Goal: Book appointment/travel/reservation

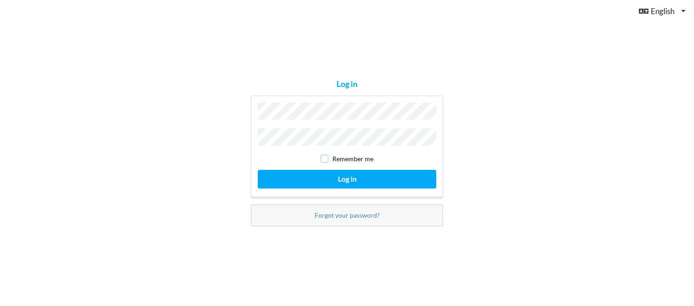
click at [327, 158] on input "checkbox" at bounding box center [325, 159] width 8 height 8
checkbox input "true"
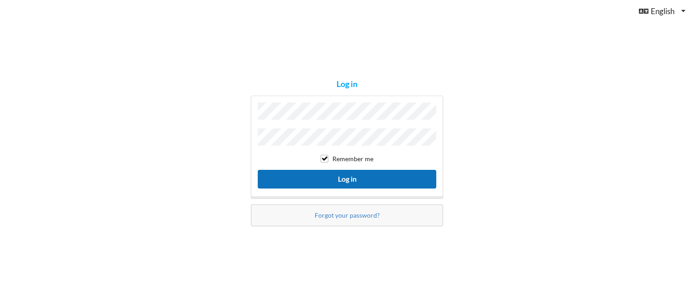
click at [327, 173] on button "Log in" at bounding box center [347, 179] width 179 height 19
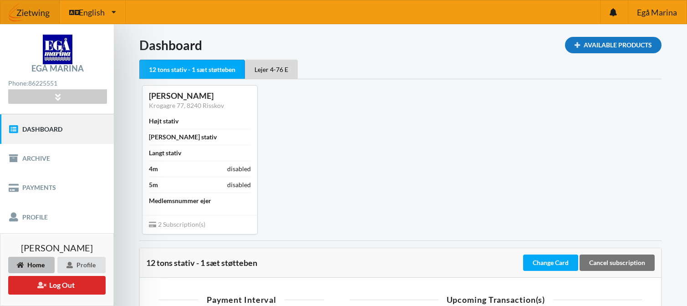
click at [626, 39] on div "Available Products" at bounding box center [613, 45] width 97 height 16
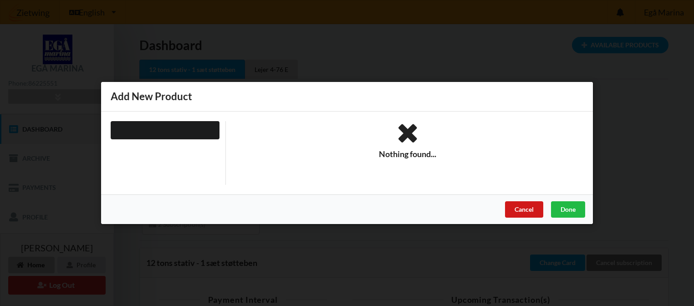
click at [522, 209] on div "Cancel" at bounding box center [524, 209] width 38 height 16
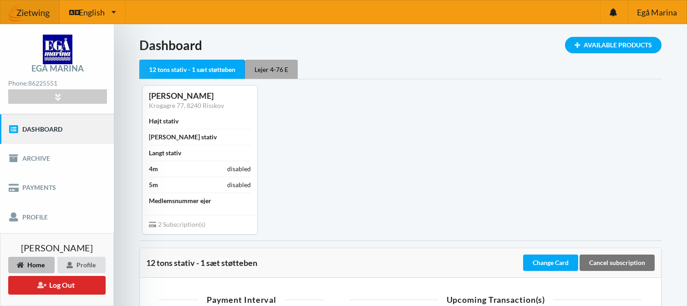
click at [271, 66] on div "Lejer 4-76 E" at bounding box center [271, 69] width 53 height 19
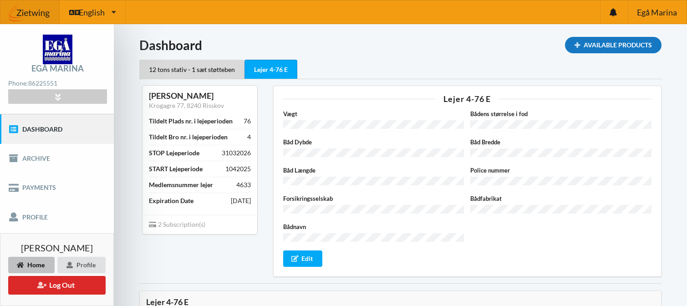
click at [607, 49] on div "Available Products" at bounding box center [613, 45] width 97 height 16
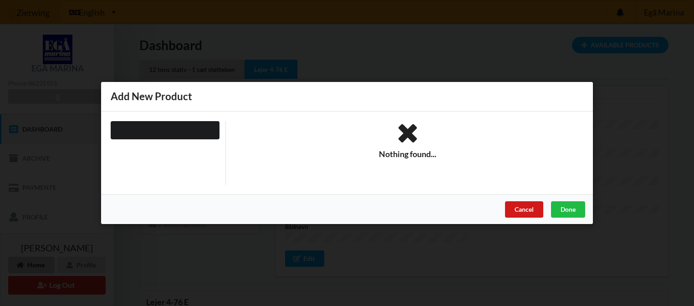
click at [516, 210] on div "Cancel" at bounding box center [524, 209] width 38 height 16
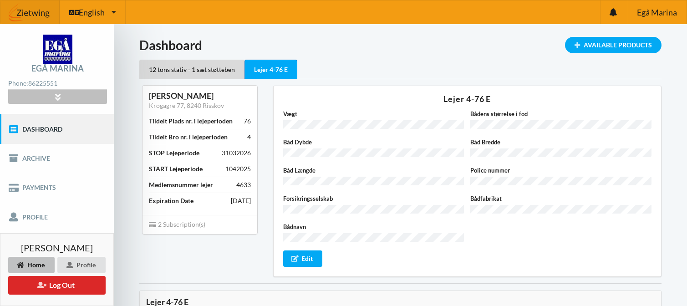
click at [62, 96] on icon at bounding box center [57, 97] width 10 height 8
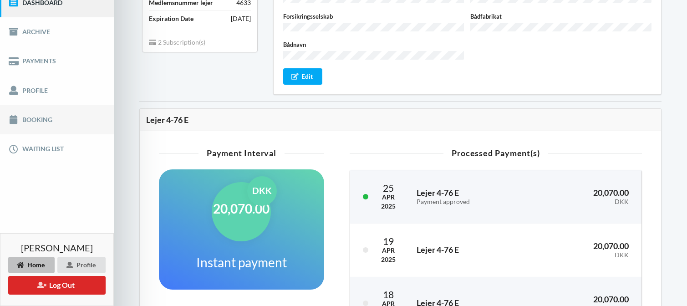
click at [36, 112] on link "Booking" at bounding box center [57, 119] width 114 height 29
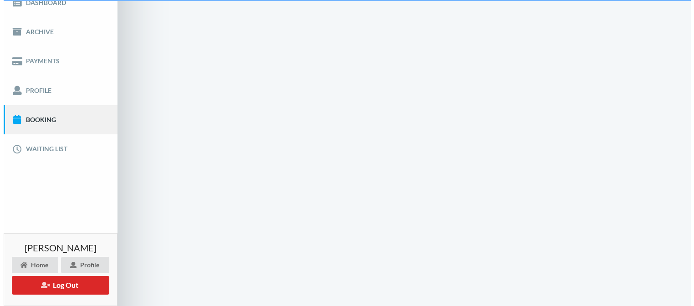
scroll to position [34, 0]
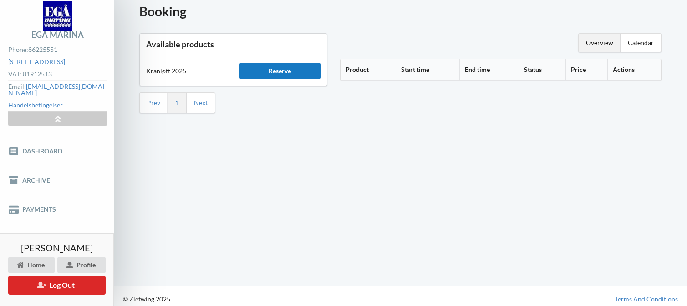
click at [282, 72] on div "Reserve" at bounding box center [280, 71] width 81 height 16
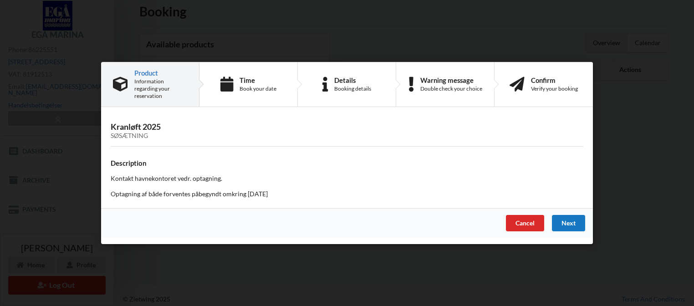
click at [568, 221] on div "Next" at bounding box center [568, 223] width 33 height 16
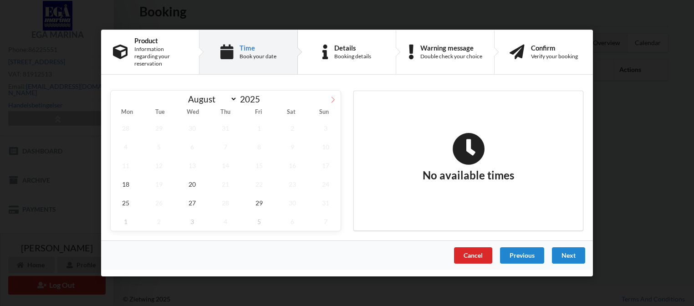
click at [331, 97] on icon at bounding box center [333, 100] width 6 height 6
click at [261, 144] on span "10" at bounding box center [259, 147] width 30 height 19
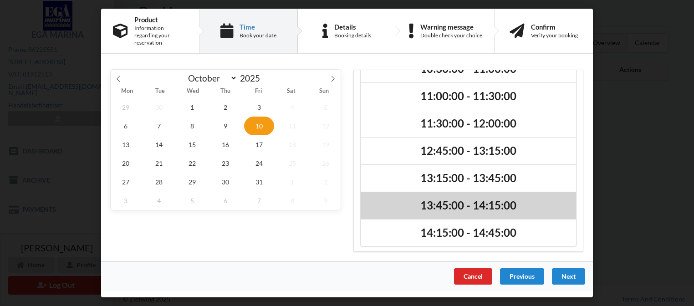
scroll to position [77, 0]
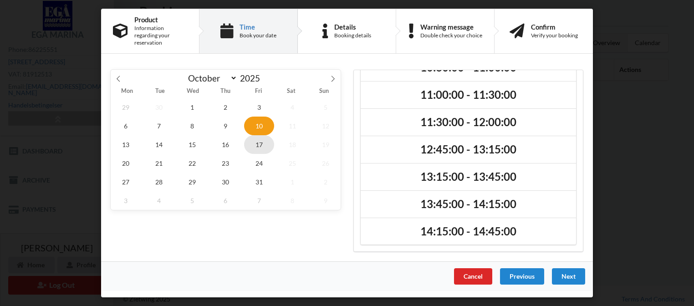
click at [265, 145] on span "17" at bounding box center [259, 144] width 30 height 19
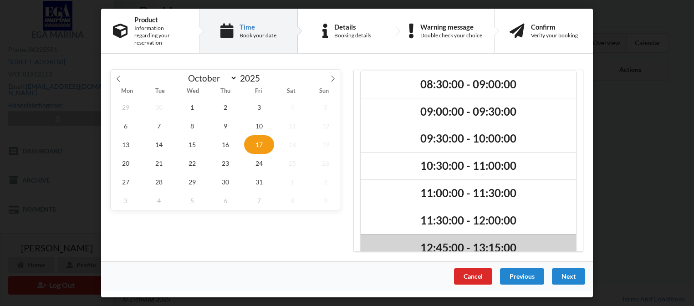
scroll to position [0, 0]
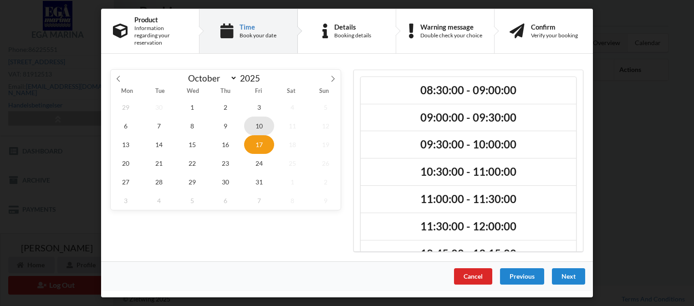
click at [263, 123] on span "10" at bounding box center [259, 126] width 30 height 19
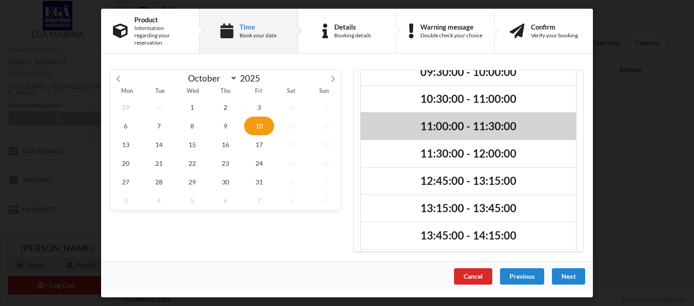
scroll to position [77, 0]
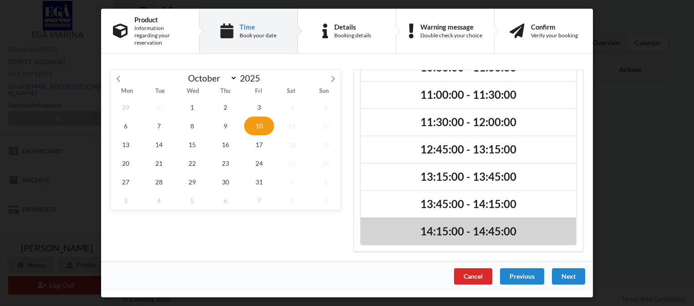
click at [464, 220] on div "14:15:00 - 14:45:00" at bounding box center [468, 231] width 215 height 27
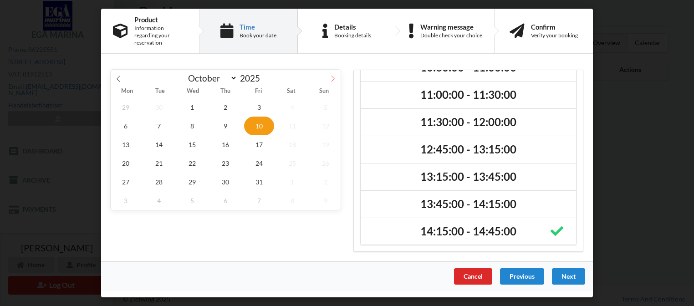
click at [337, 75] on span at bounding box center [332, 77] width 15 height 15
click at [117, 76] on icon at bounding box center [118, 79] width 3 height 6
select select "9"
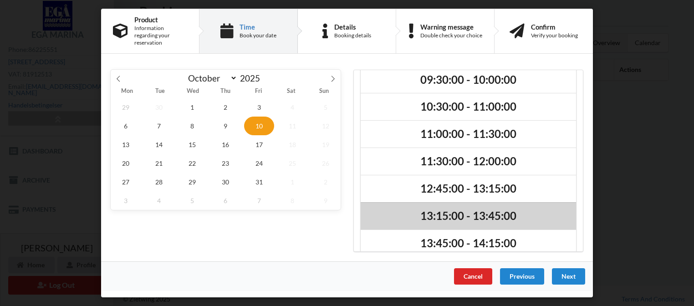
scroll to position [0, 0]
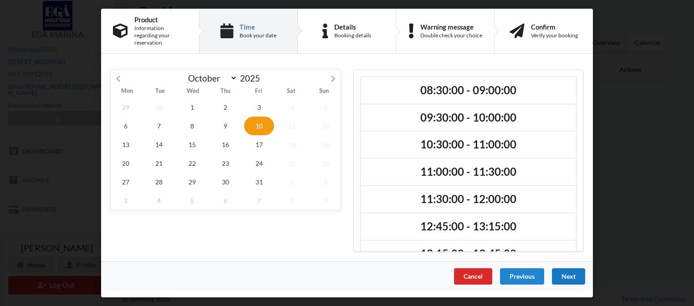
click at [580, 268] on div "Next" at bounding box center [568, 276] width 33 height 16
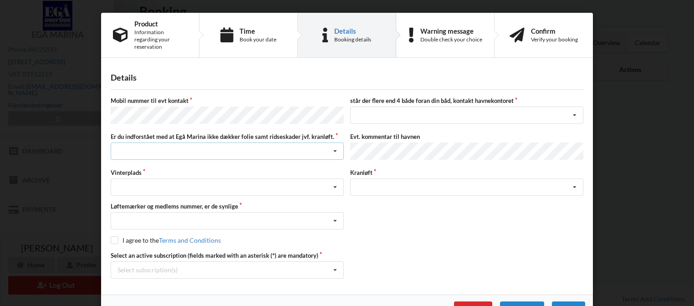
click at [202, 143] on div "Jeg har tæpper med og tager selv ansvaret for eventuelle folie samt ridseskader…" at bounding box center [227, 151] width 233 height 17
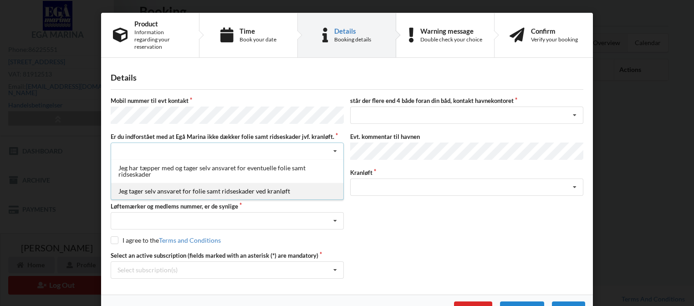
click at [193, 183] on div "Jeg tager selv ansvaret for folie samt ridseskader ved kranløft" at bounding box center [227, 191] width 232 height 17
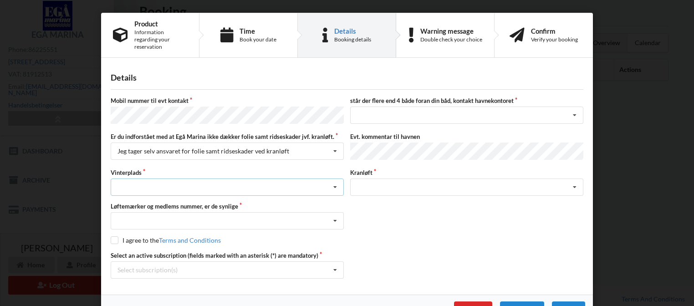
click at [198, 180] on div "Landplads nr. 1 Landplads nr. 2 Landplads nr.3 Landplads nr. 4 Landplads nr. 5 …" at bounding box center [227, 187] width 233 height 17
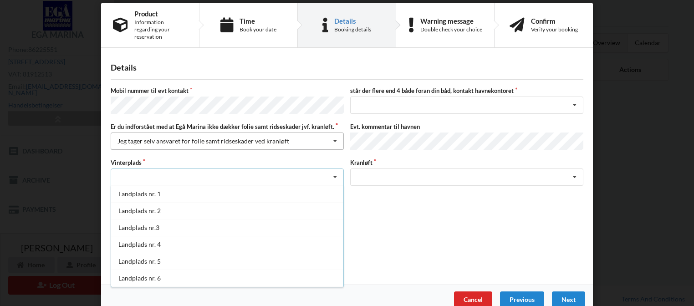
scroll to position [13, 0]
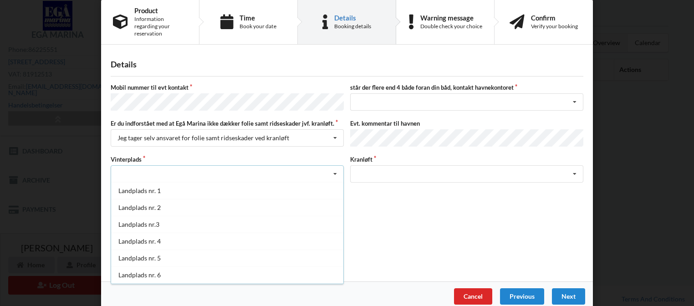
click at [196, 165] on div "Landplads nr. 1 Landplads nr. 2 Landplads nr.3 Landplads nr. 4 Landplads nr. 5 …" at bounding box center [227, 173] width 233 height 17
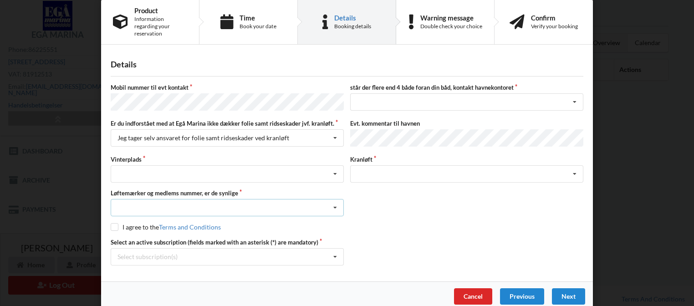
click at [174, 199] on div "Nej, jeg kontakter havnekontoret inden løftet Ja, mine mærker er synlige og int…" at bounding box center [227, 207] width 233 height 17
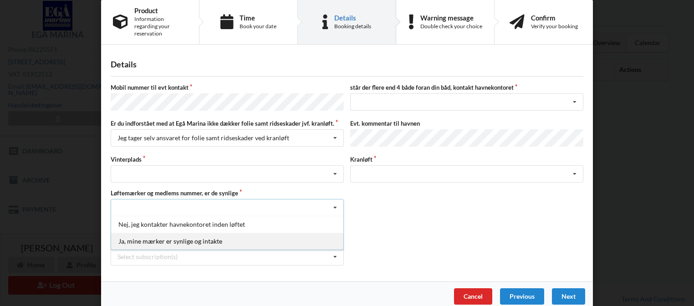
click at [180, 233] on div "Ja, mine mærker er synlige og intakte" at bounding box center [227, 241] width 232 height 17
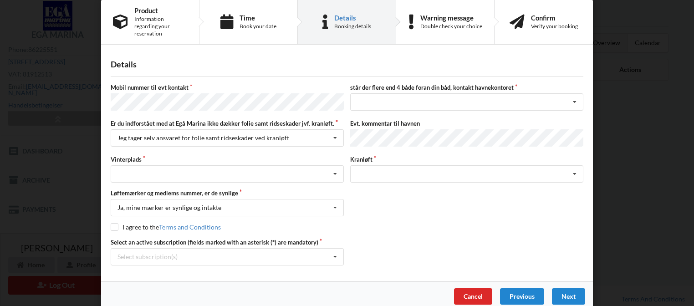
click at [113, 207] on div "Mobil nummer til evt kontakt står der flere end 4 både foran din båd, kontakt h…" at bounding box center [347, 174] width 473 height 182
click at [113, 223] on input "checkbox" at bounding box center [115, 227] width 8 height 8
checkbox input "true"
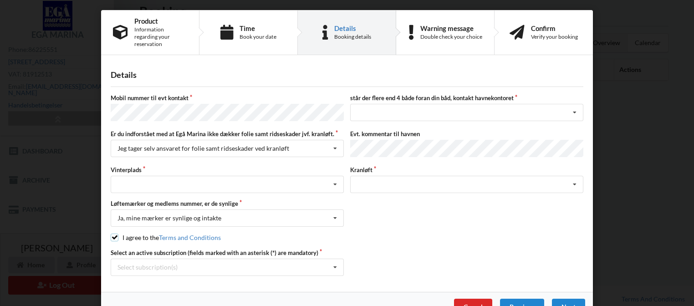
scroll to position [0, 0]
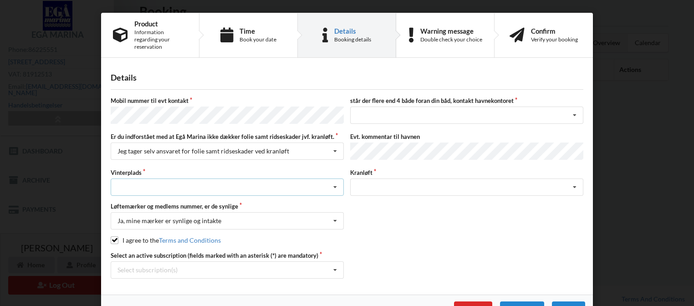
click at [260, 179] on div "Landplads nr. 1 Landplads nr. 2 Landplads nr.3 Landplads nr. 4 Landplads nr. 5 …" at bounding box center [227, 187] width 233 height 17
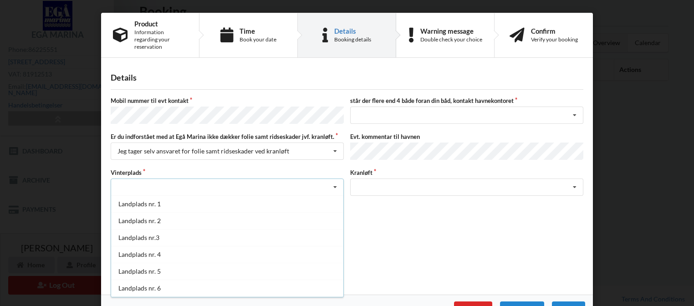
click at [268, 169] on label "Vinterplads" at bounding box center [227, 173] width 233 height 8
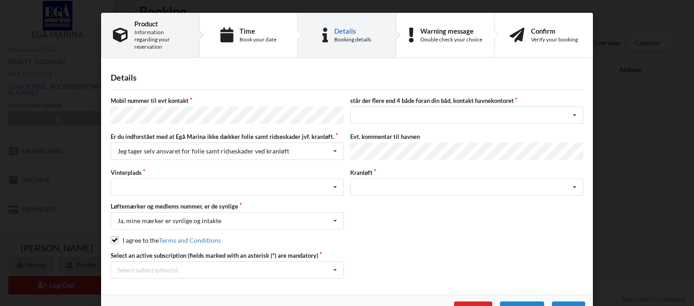
click at [159, 31] on div "Information regarding your reservation" at bounding box center [160, 40] width 53 height 22
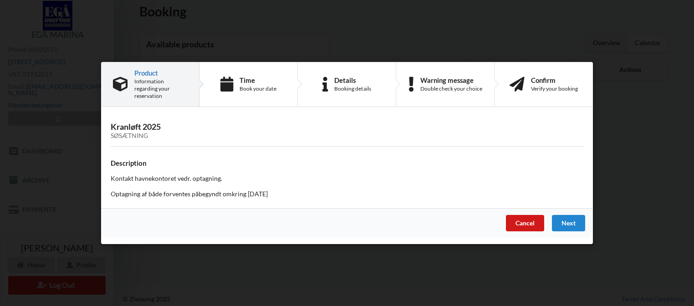
click at [516, 218] on div "Cancel" at bounding box center [525, 223] width 38 height 16
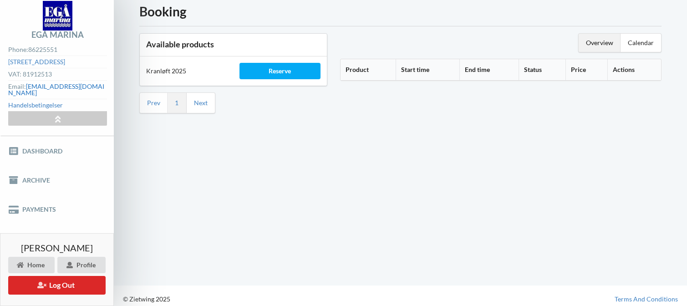
click at [78, 87] on link "[EMAIL_ADDRESS][DOMAIN_NAME]" at bounding box center [56, 89] width 96 height 14
click at [592, 55] on div "Overview Calendar Product Start time End time Status Price Actions" at bounding box center [501, 73] width 334 height 93
click at [593, 44] on div "Overview" at bounding box center [600, 43] width 42 height 18
click at [30, 150] on link "Dashboard" at bounding box center [57, 150] width 114 height 29
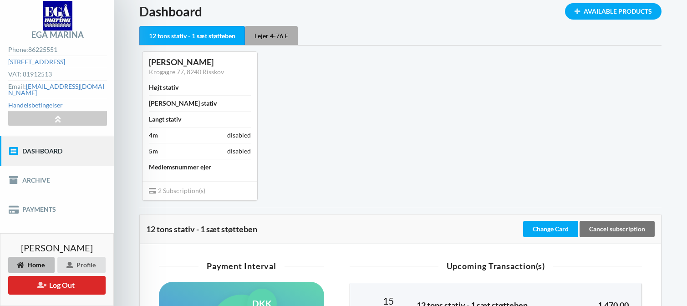
drag, startPoint x: 264, startPoint y: 38, endPoint x: 265, endPoint y: 43, distance: 5.0
click at [264, 38] on div "Lejer 4-76 E" at bounding box center [271, 35] width 53 height 19
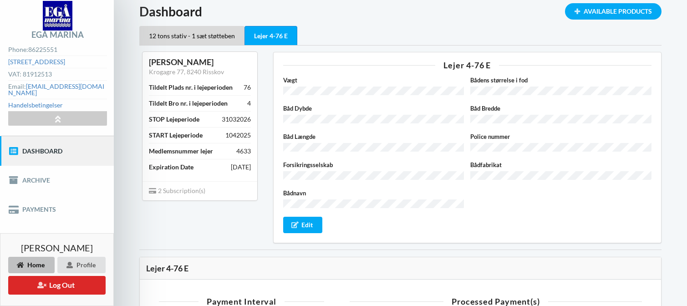
click at [243, 151] on div "4633" at bounding box center [243, 151] width 15 height 9
copy div "4633"
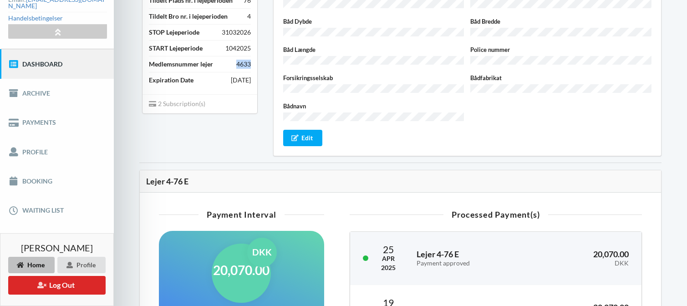
scroll to position [46, 0]
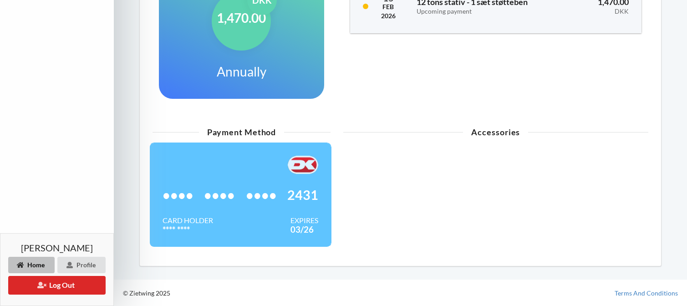
scroll to position [338, 0]
